Goal: Find contact information: Find contact information

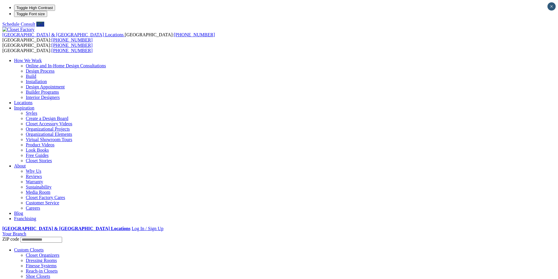
click at [130, 226] on strong "[GEOGRAPHIC_DATA] & [GEOGRAPHIC_DATA] Locations" at bounding box center [66, 228] width 128 height 5
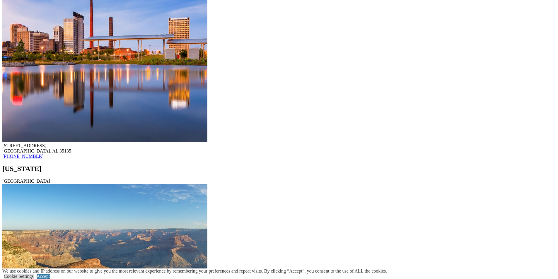
scroll to position [644, 0]
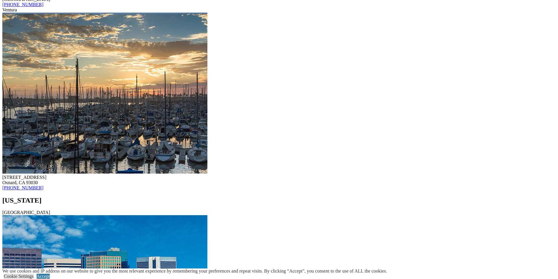
scroll to position [2797, 0]
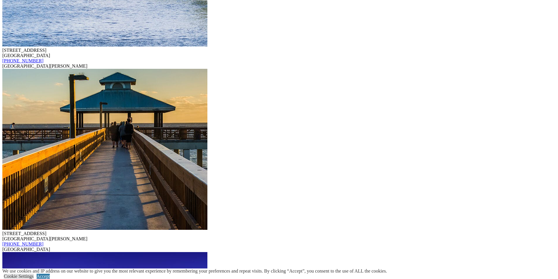
scroll to position [4056, 0]
